Goal: Transaction & Acquisition: Purchase product/service

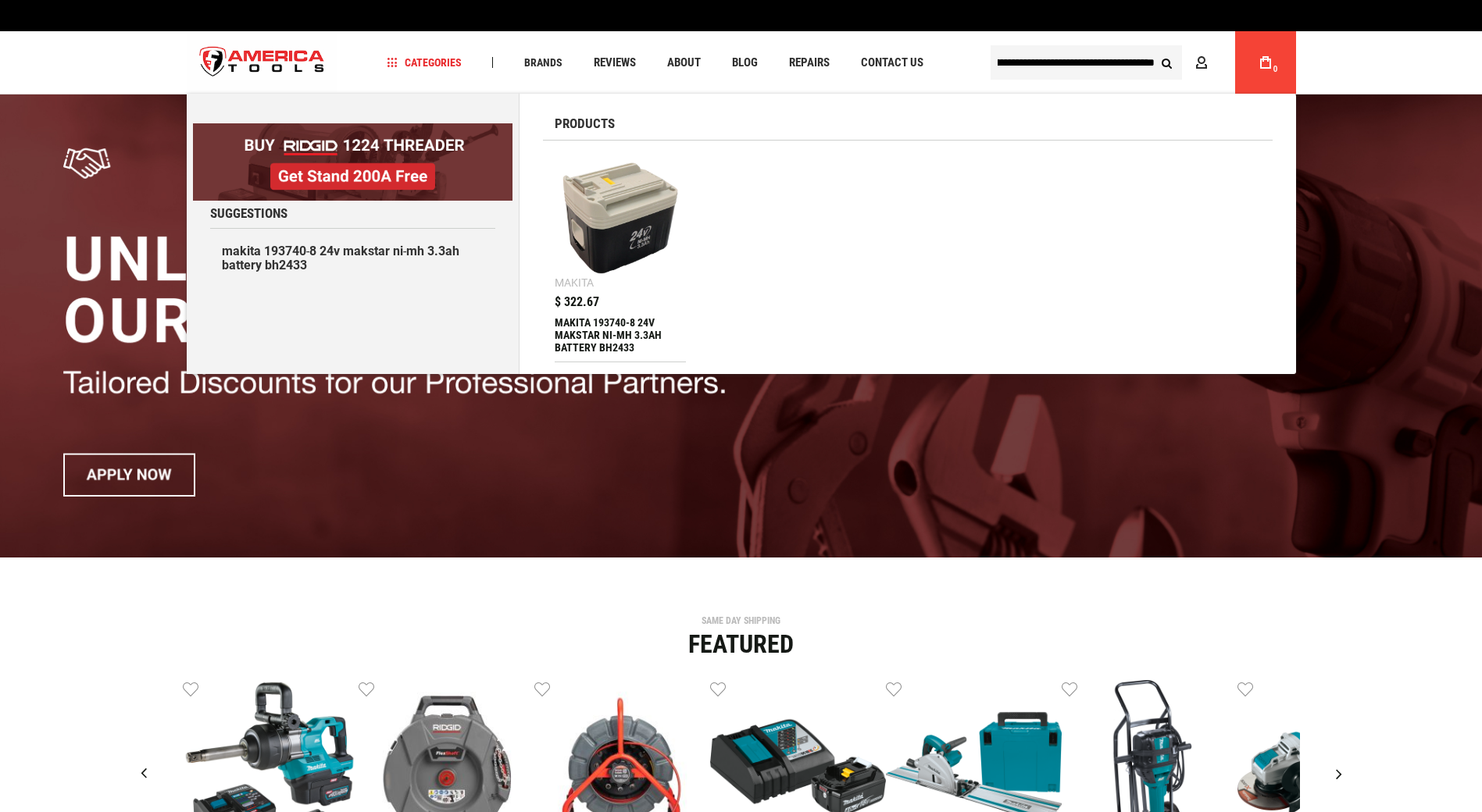
type input "**********"
click at [614, 327] on div "MAKITA 193740-8 24V MAKSTAR NI-MH 3.3AH BATTERY BH2433" at bounding box center [620, 335] width 132 height 38
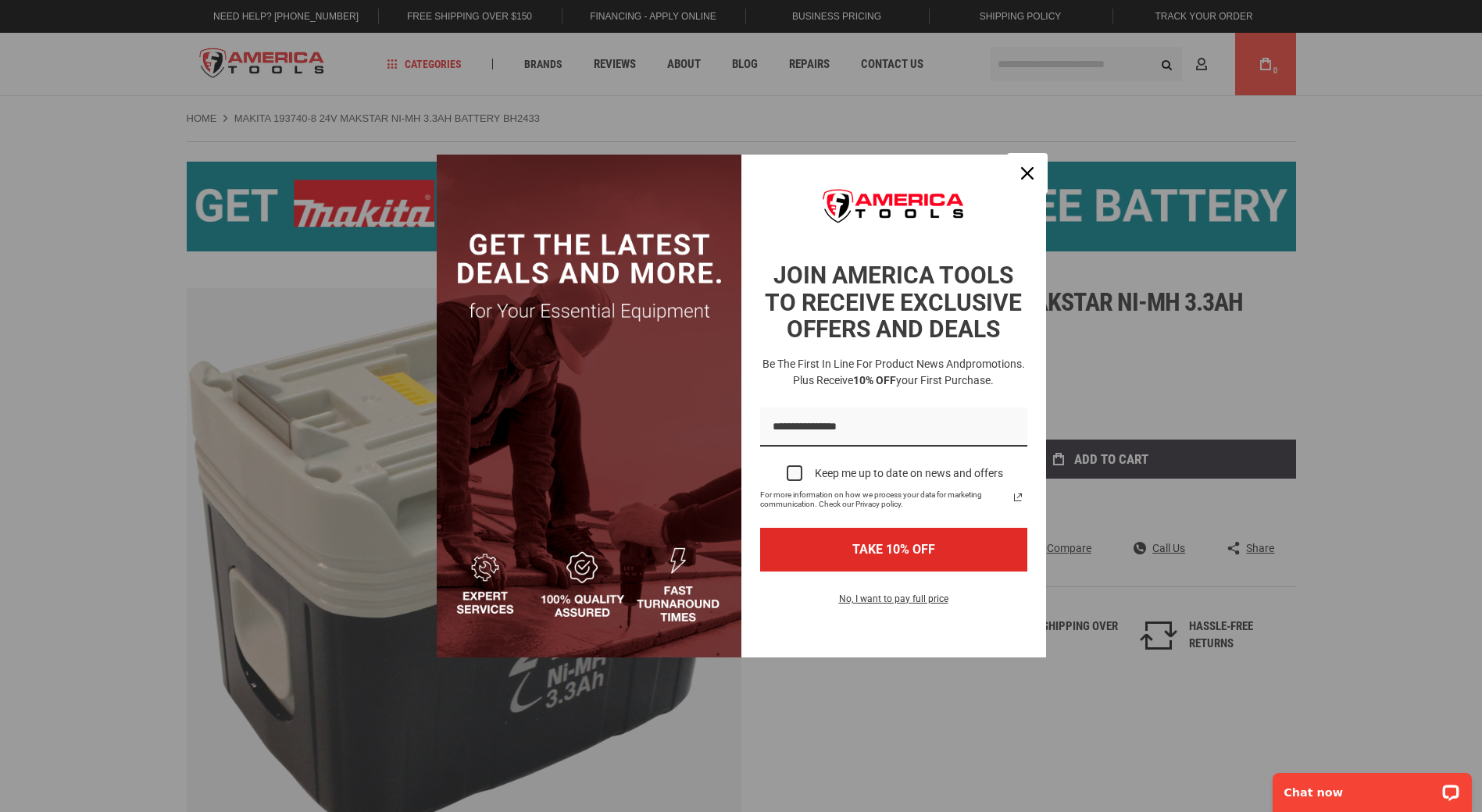
click at [1030, 171] on icon "close icon" at bounding box center [1027, 173] width 13 height 13
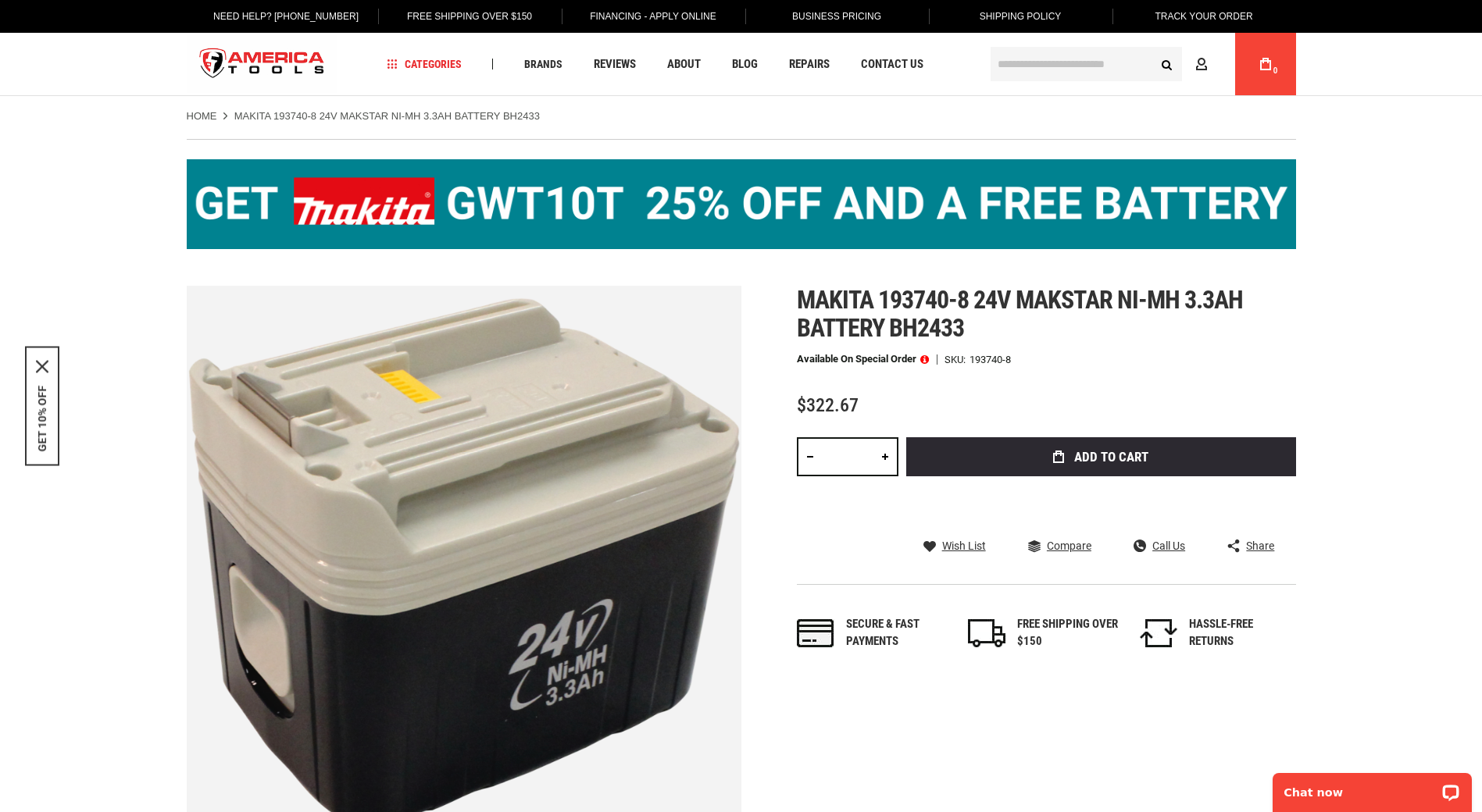
scroll to position [78, 0]
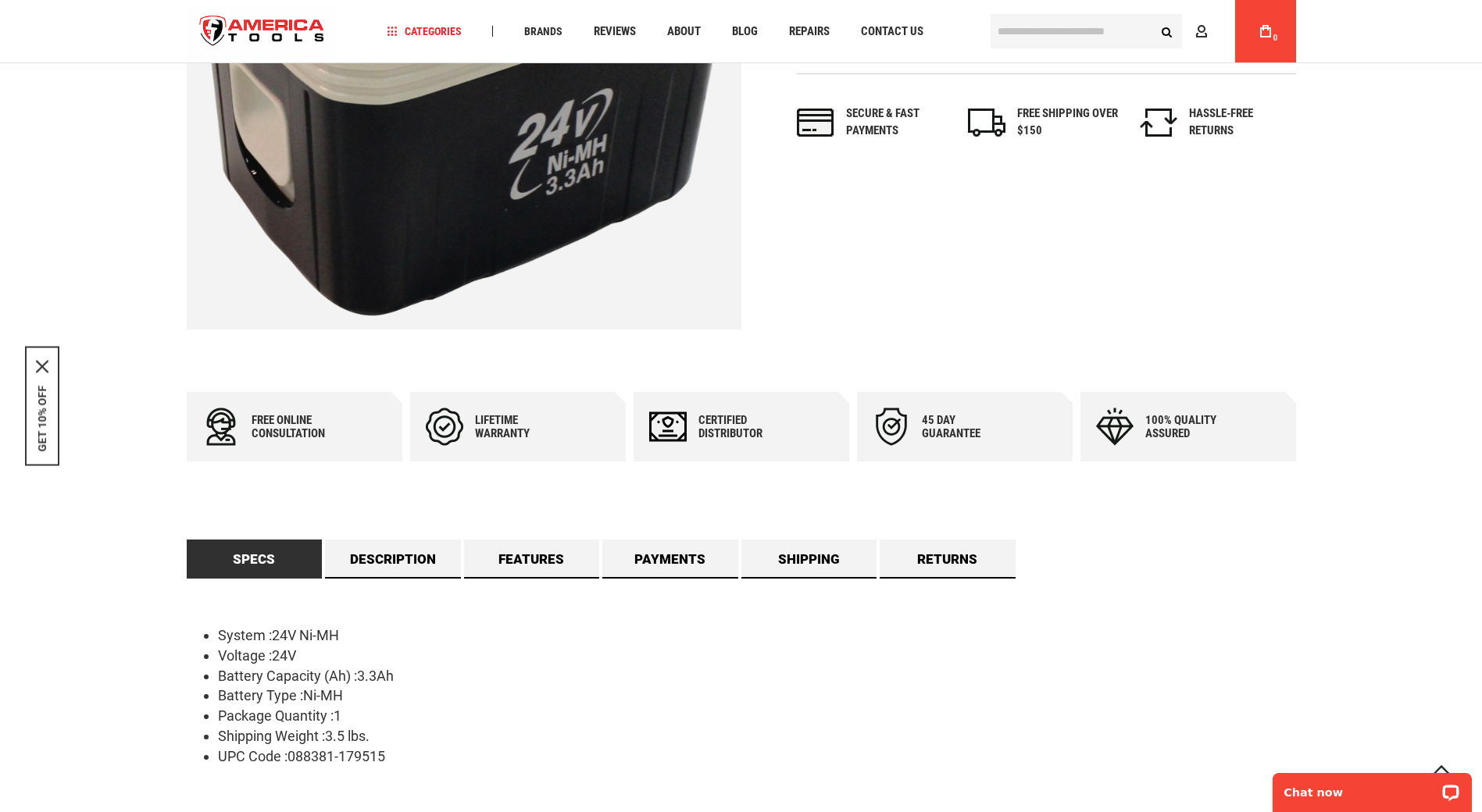
scroll to position [547, 0]
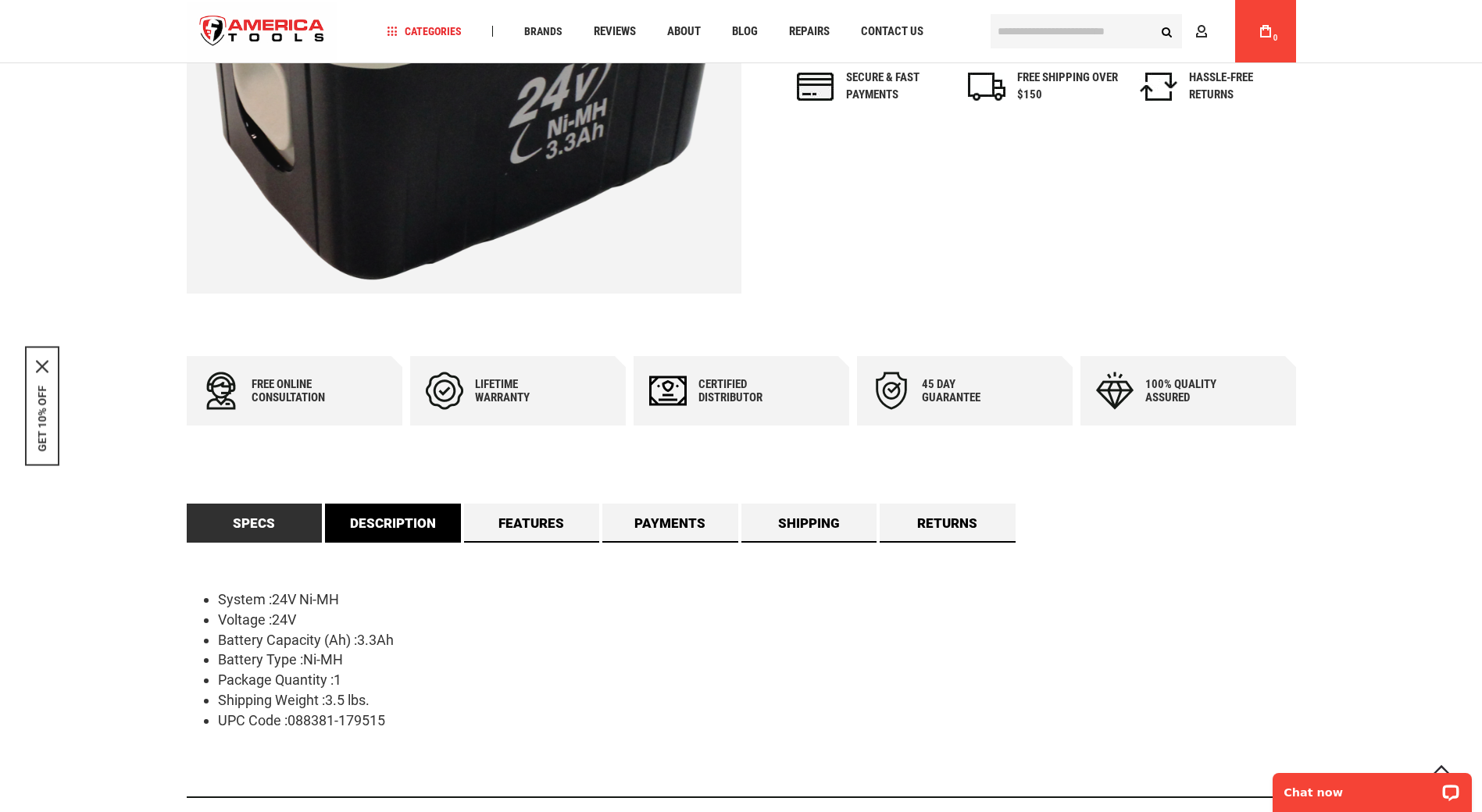
click at [394, 537] on link "Description" at bounding box center [393, 523] width 136 height 39
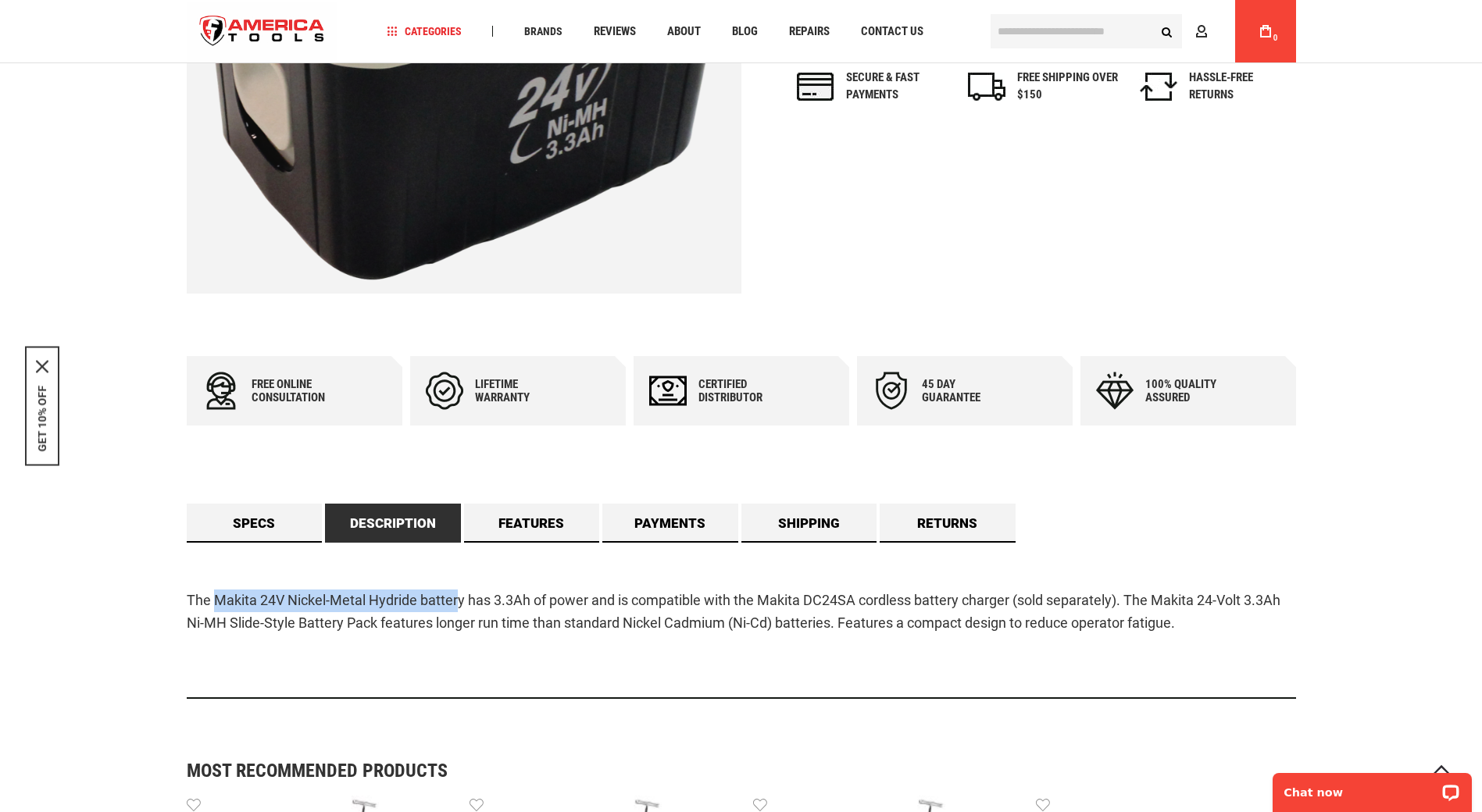
drag, startPoint x: 216, startPoint y: 600, endPoint x: 456, endPoint y: 609, distance: 240.2
click at [456, 609] on p "The Makita 24V Nickel-Metal Hydride battery has 3.3Ah of power and is compatibl…" at bounding box center [741, 612] width 1110 height 45
drag, startPoint x: 456, startPoint y: 609, endPoint x: 548, endPoint y: 633, distance: 95.1
click at [549, 633] on p "The Makita 24V Nickel-Metal Hydride battery has 3.3Ah of power and is compatibl…" at bounding box center [741, 612] width 1110 height 45
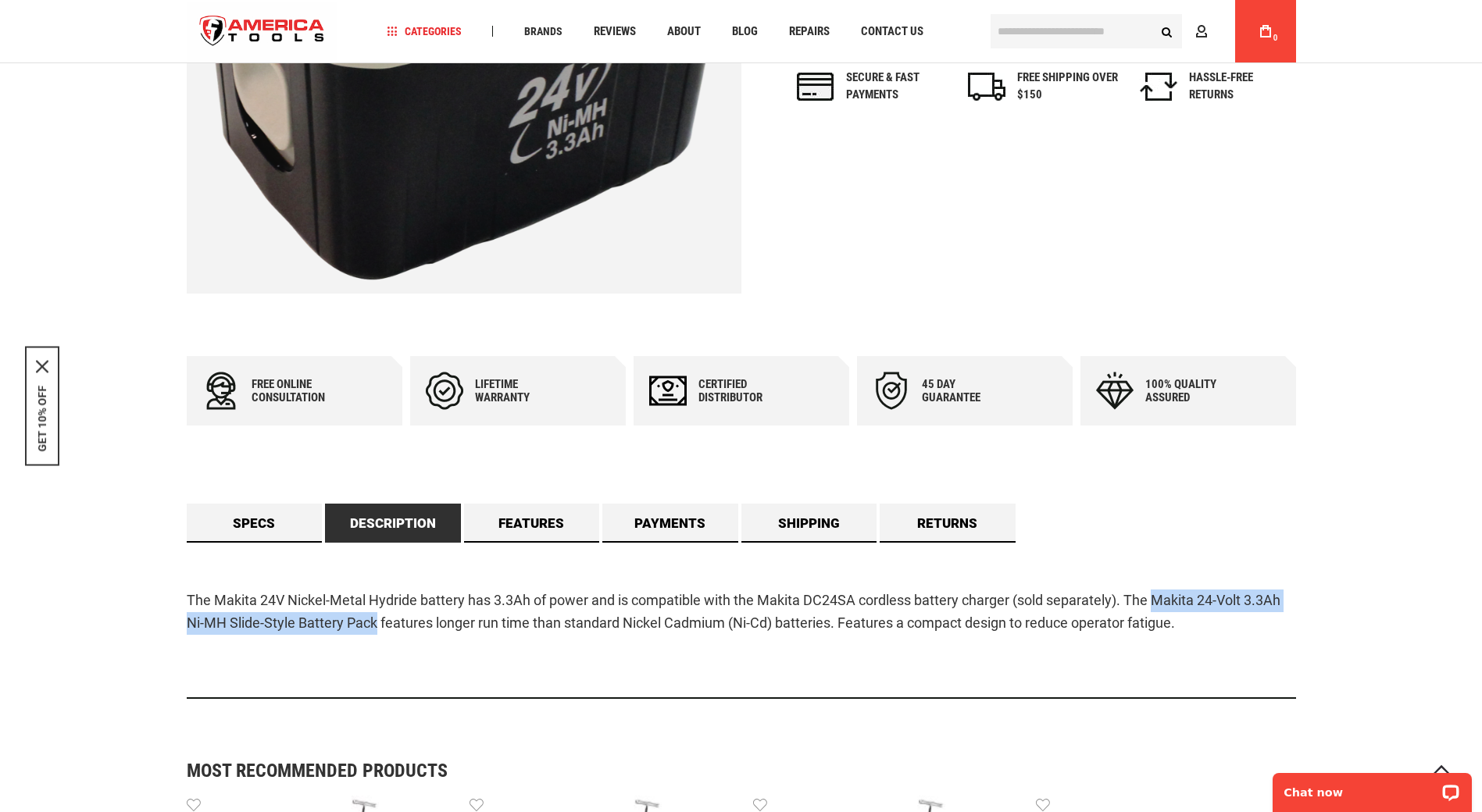
drag, startPoint x: 1156, startPoint y: 604, endPoint x: 376, endPoint y: 629, distance: 780.4
click at [376, 629] on p "The Makita 24V Nickel-Metal Hydride battery has 3.3Ah of power and is compatibl…" at bounding box center [741, 612] width 1110 height 45
copy p "Makita 24-Volt 3.3Ah Ni-MH Slide-Style Battery Pack"
